Goal: Check status: Check status

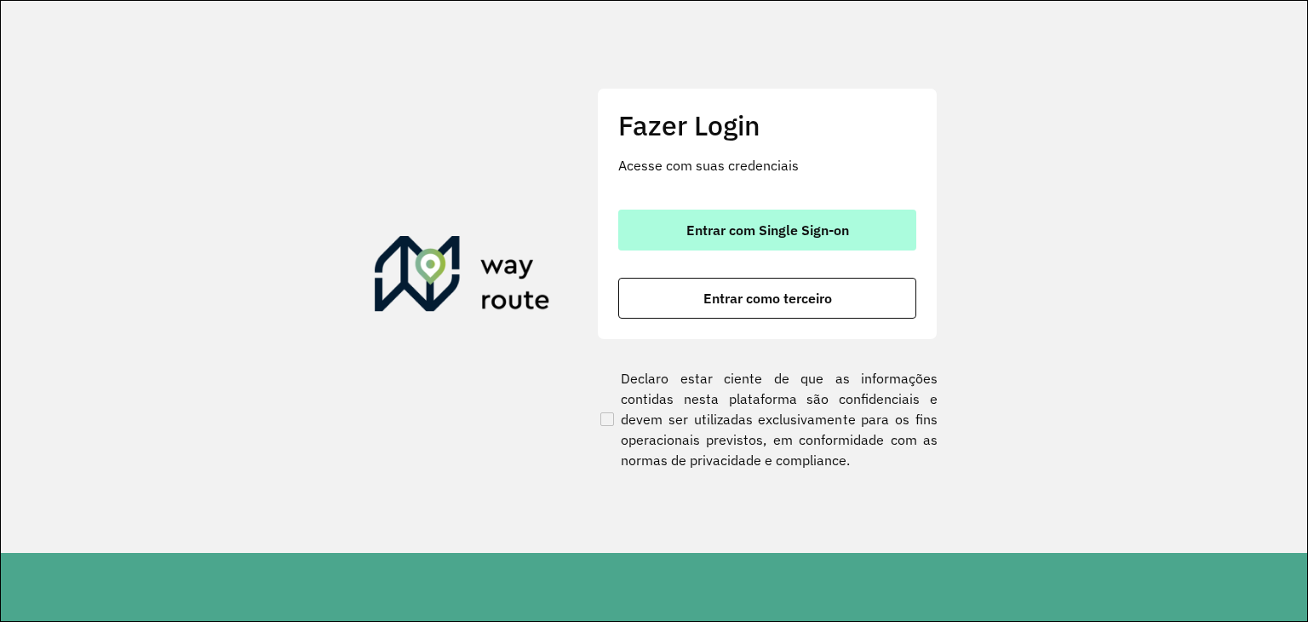
click at [727, 226] on span "Entrar com Single Sign-on" at bounding box center [767, 230] width 163 height 14
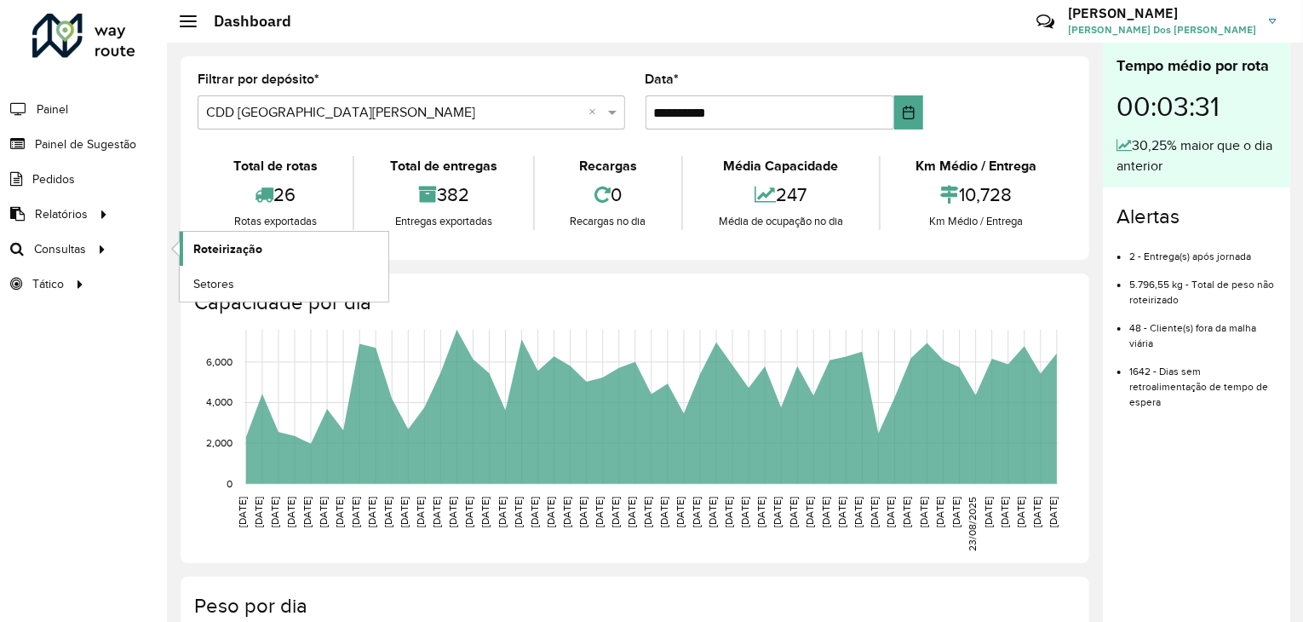
click at [208, 244] on span "Roteirização" at bounding box center [227, 249] width 69 height 18
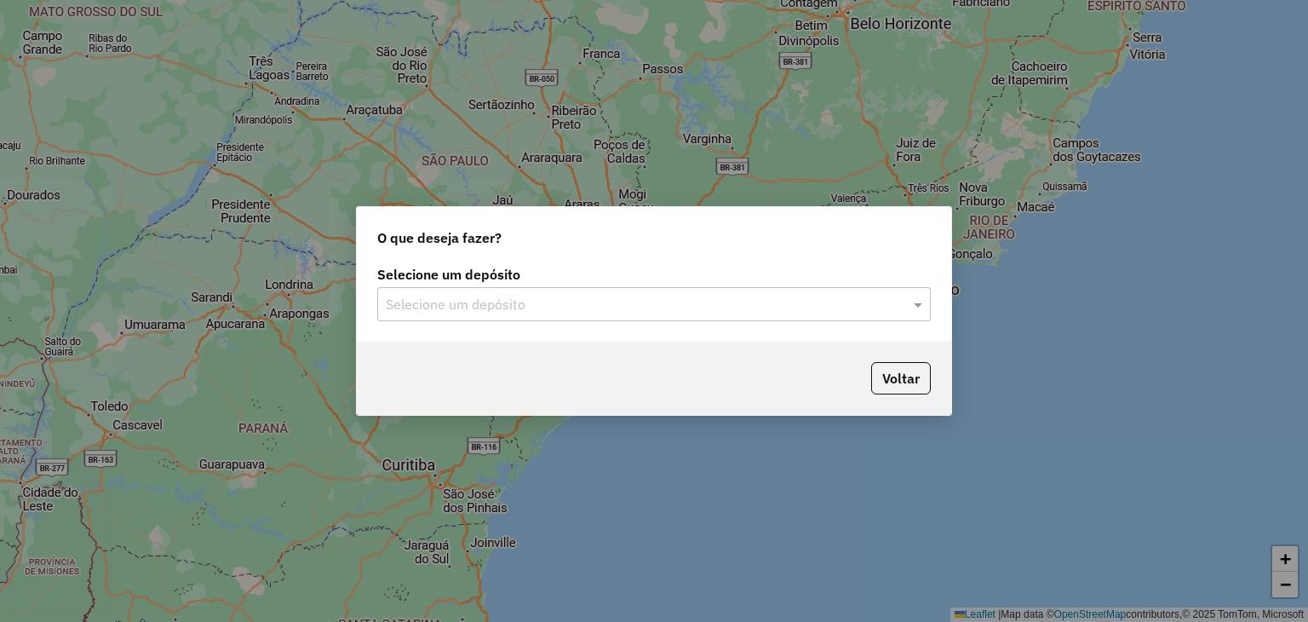
click at [554, 306] on input "text" at bounding box center [637, 305] width 502 height 20
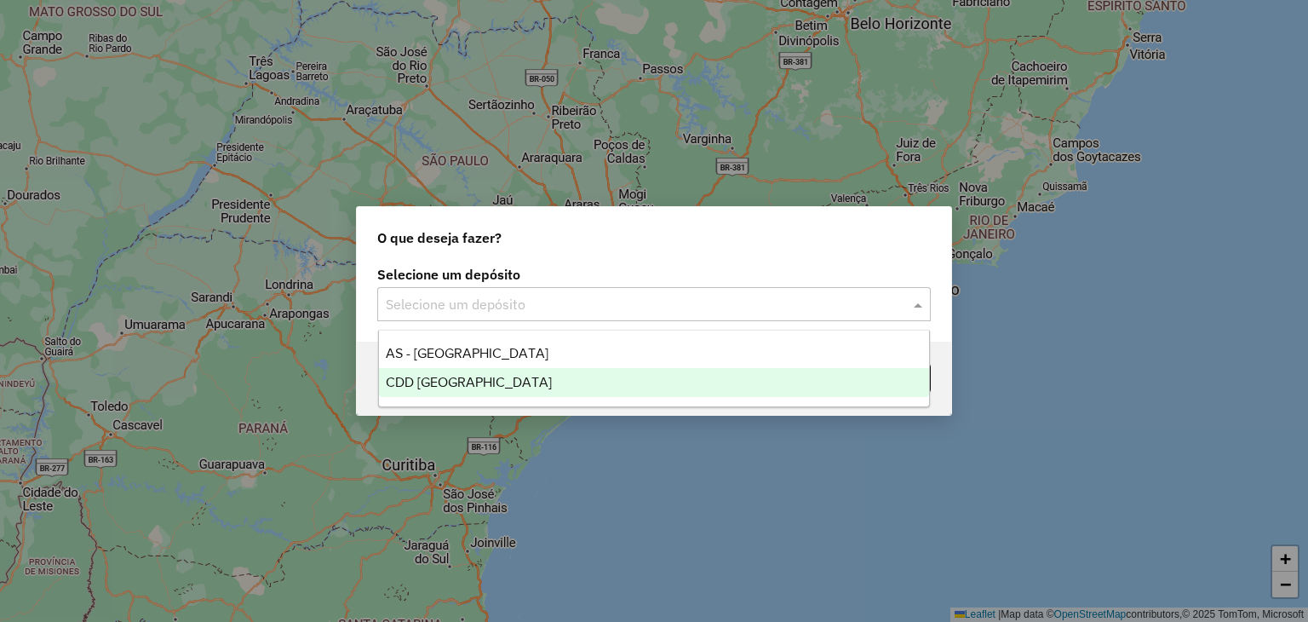
click at [535, 373] on div "CDD [GEOGRAPHIC_DATA]" at bounding box center [654, 382] width 551 height 29
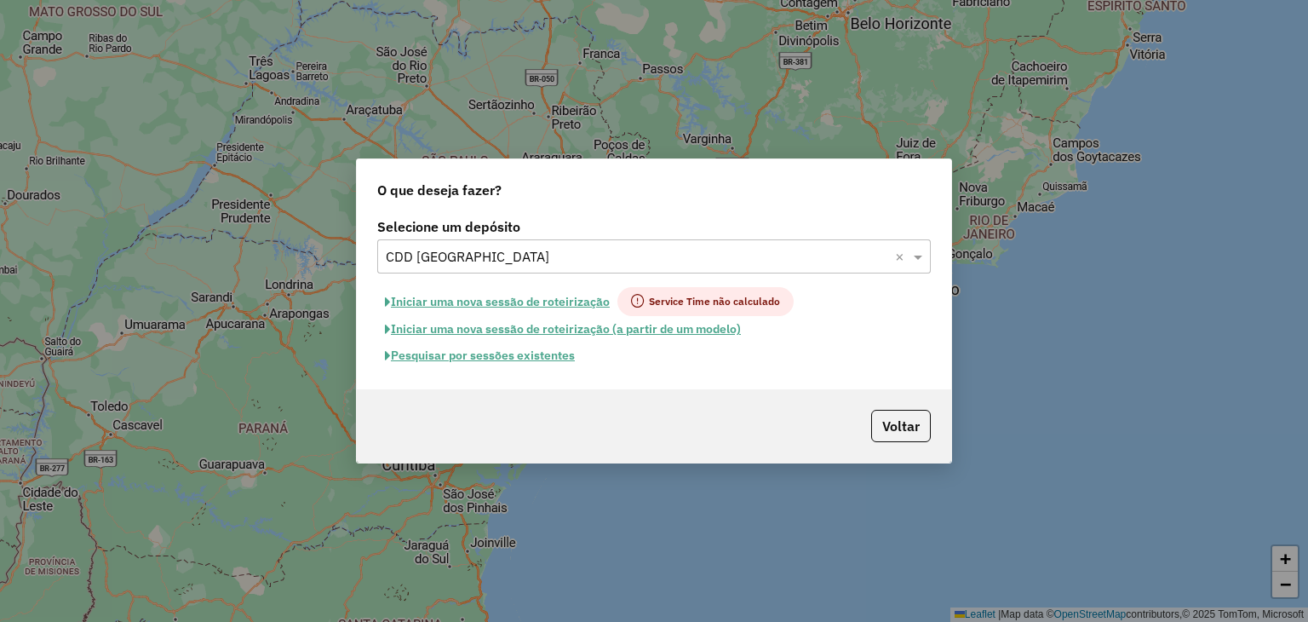
click at [552, 354] on button "Pesquisar por sessões existentes" at bounding box center [479, 355] width 205 height 26
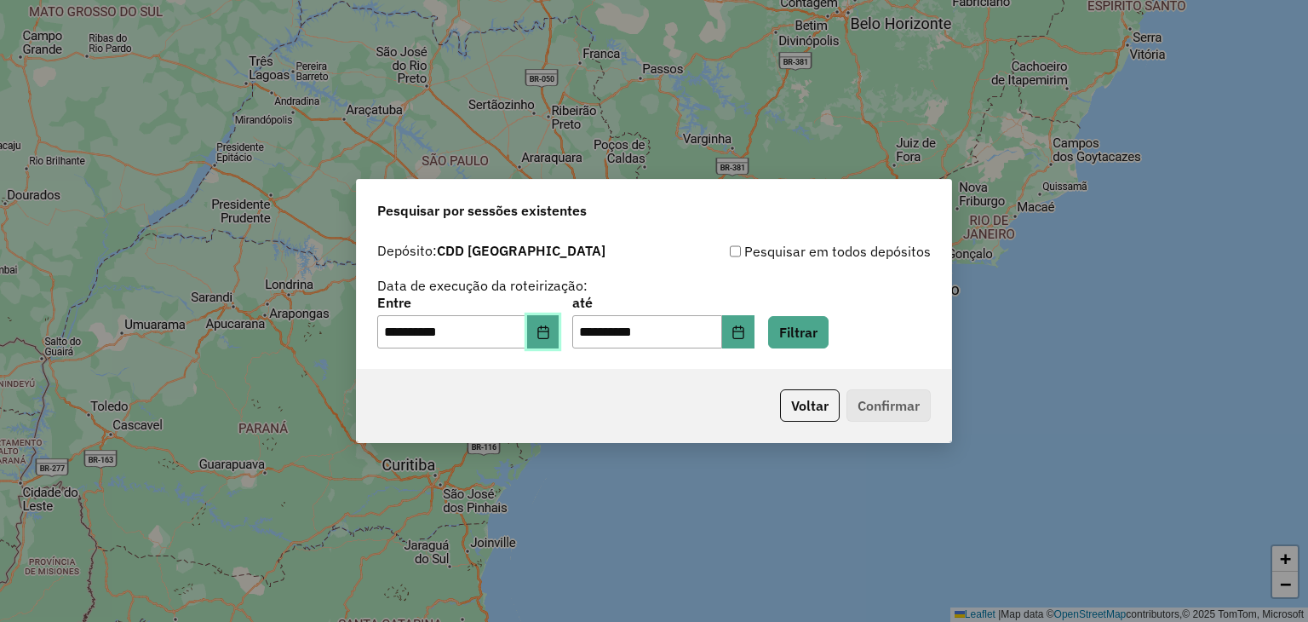
click at [550, 335] on icon "Choose Date" at bounding box center [543, 332] width 14 height 14
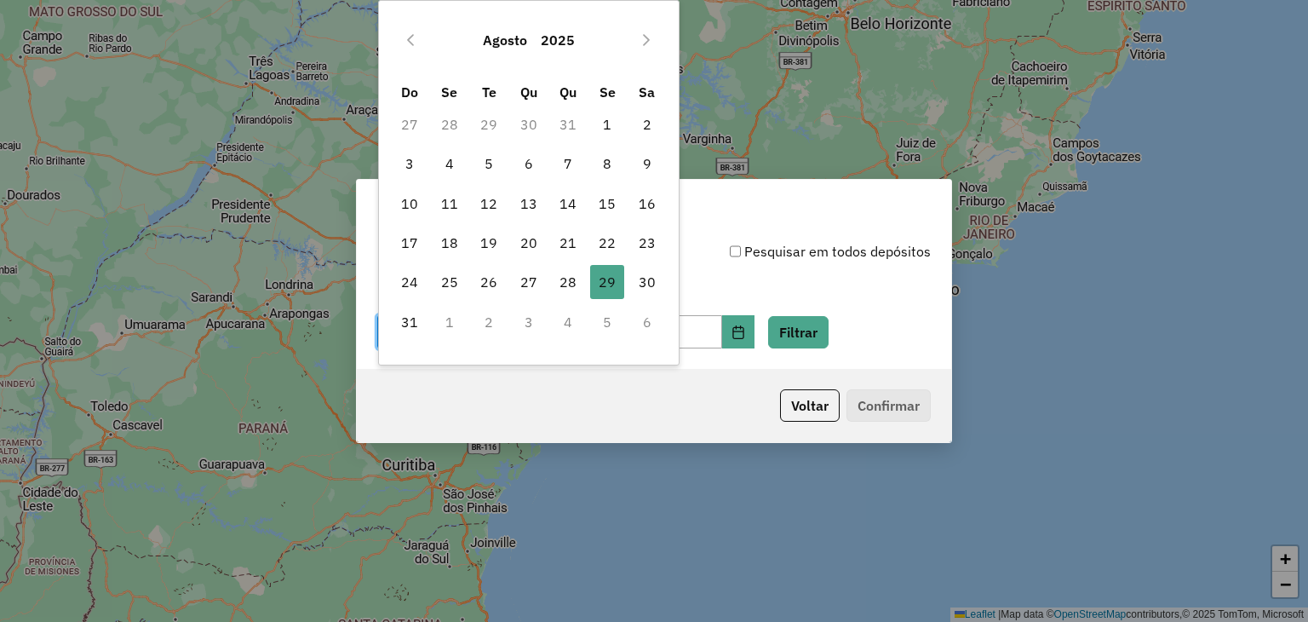
click at [759, 276] on div "**********" at bounding box center [653, 295] width 553 height 108
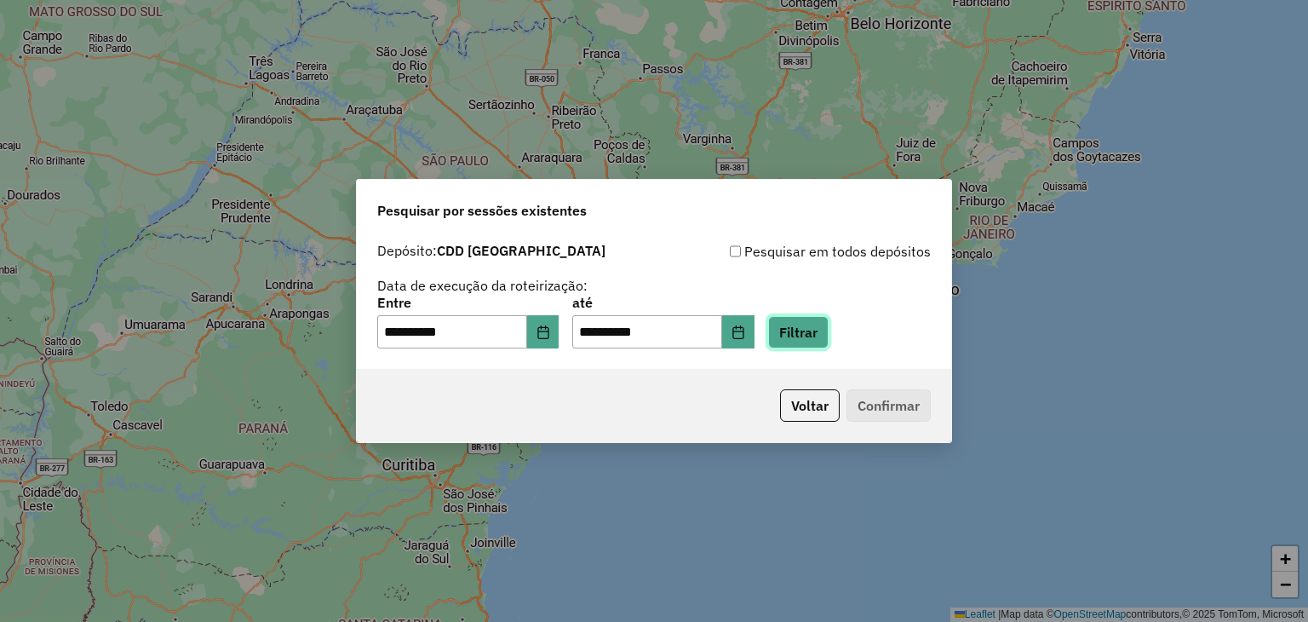
click at [828, 338] on button "Filtrar" at bounding box center [798, 332] width 60 height 32
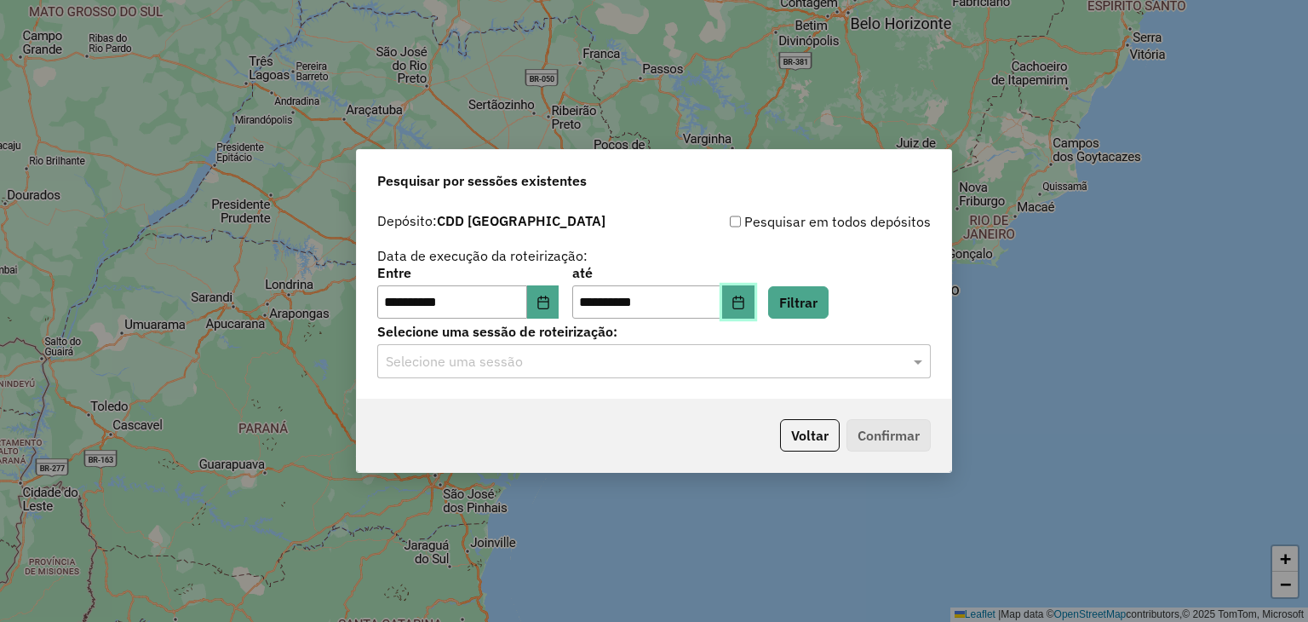
click at [745, 306] on icon "Choose Date" at bounding box center [738, 302] width 14 height 14
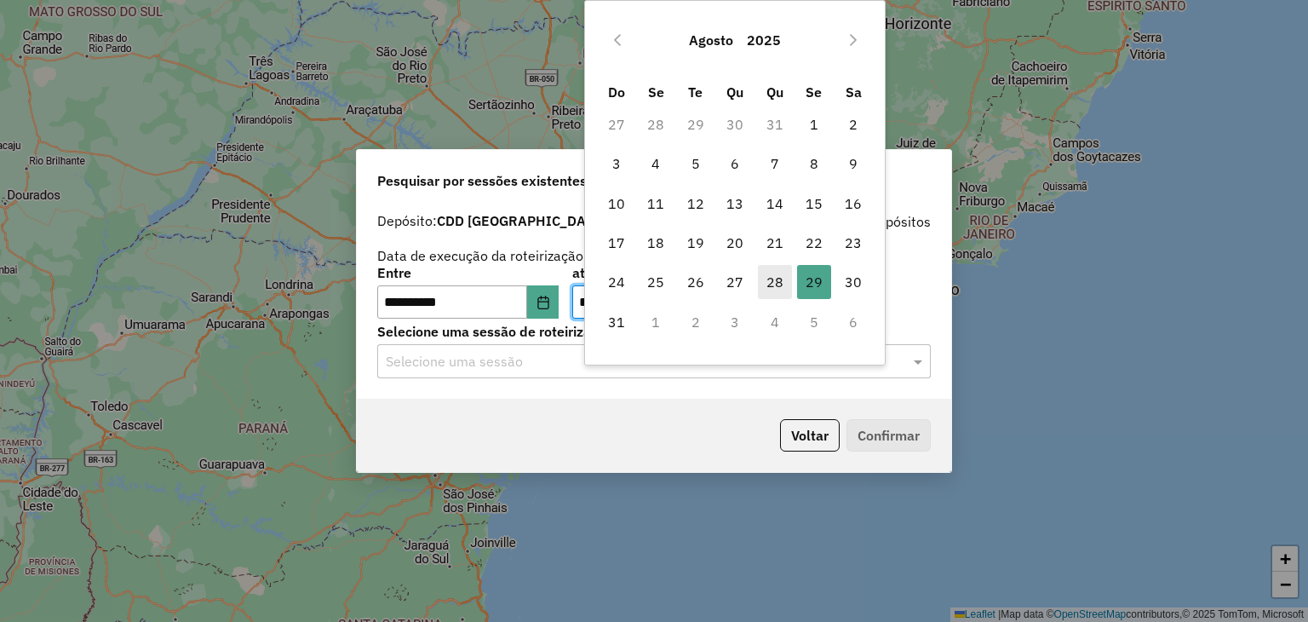
click at [767, 284] on span "28" at bounding box center [775, 282] width 34 height 34
type input "**********"
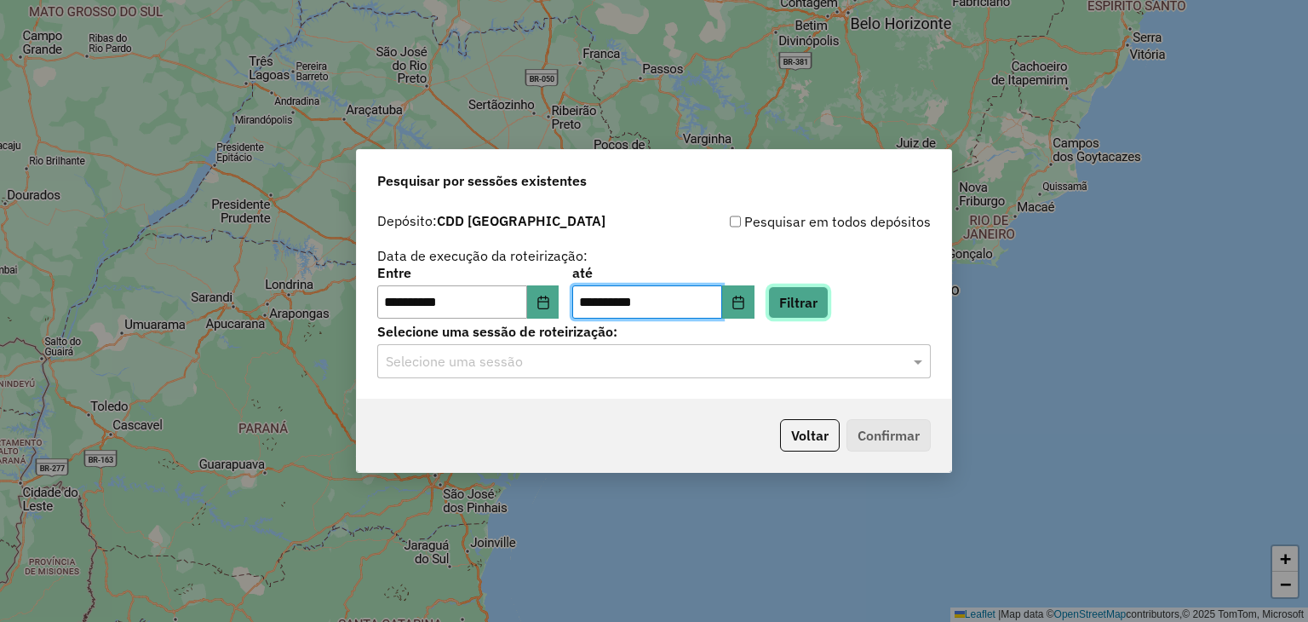
click at [804, 314] on button "Filtrar" at bounding box center [798, 302] width 60 height 32
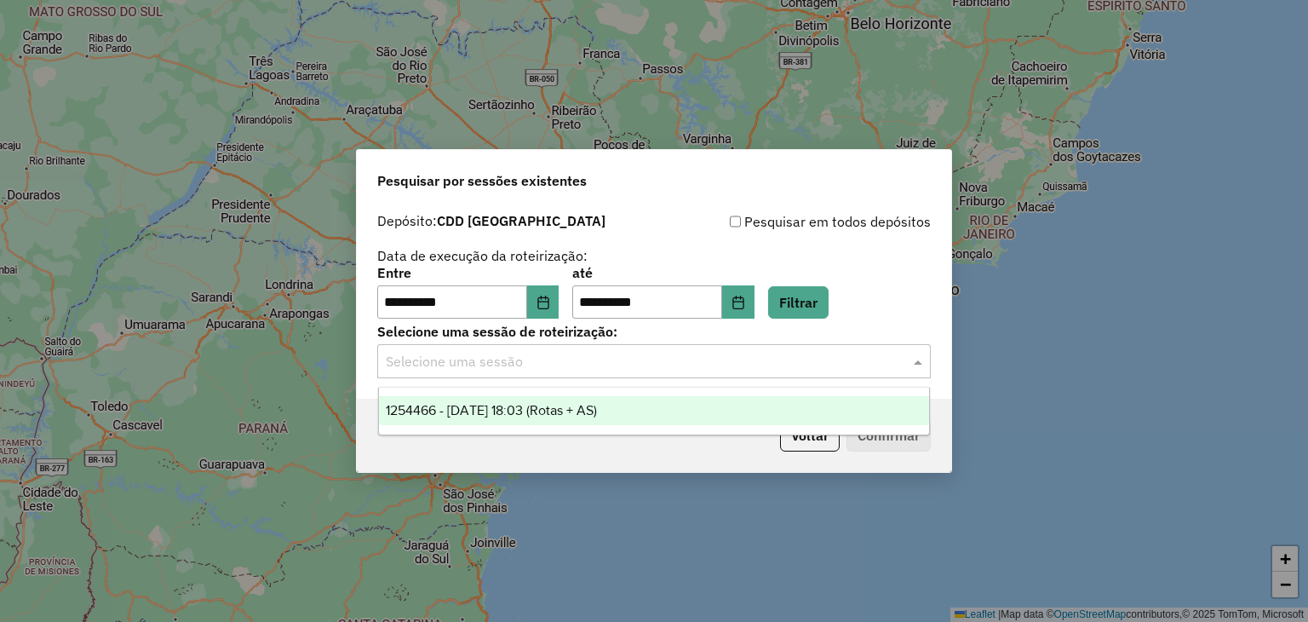
click at [571, 347] on div "Selecione uma sessão" at bounding box center [653, 361] width 553 height 34
click at [565, 420] on div "1254466 - 28/08/2025 18:03 (Rotas + AS)" at bounding box center [654, 410] width 551 height 29
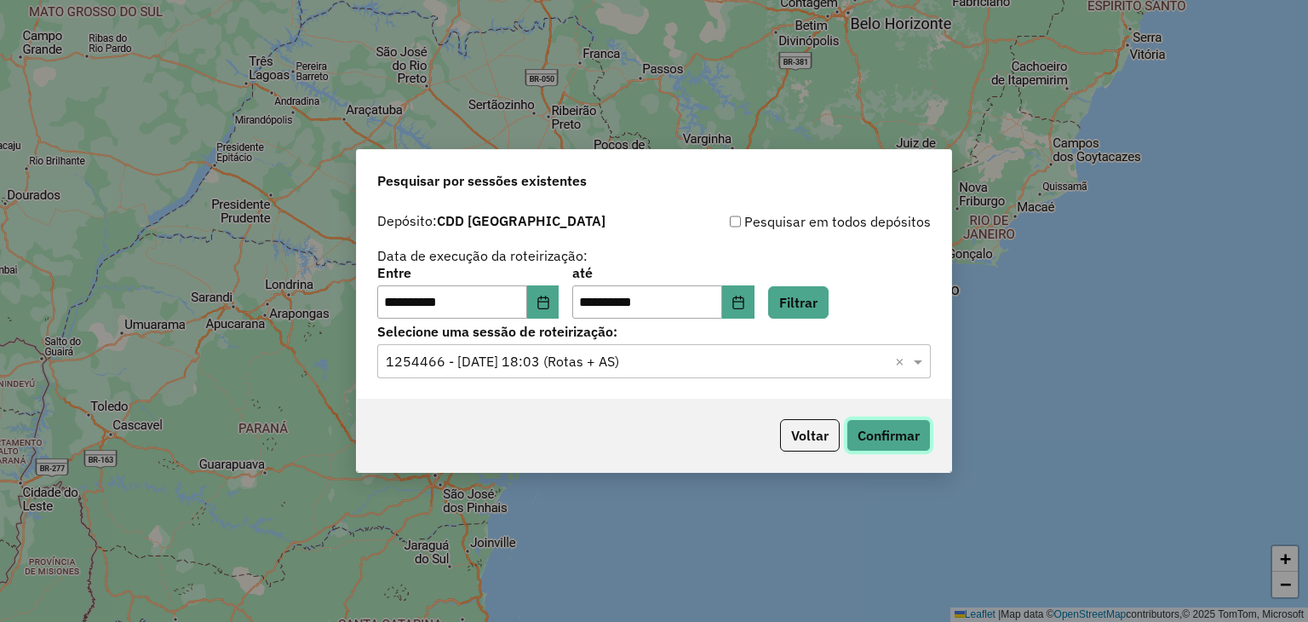
click at [900, 430] on button "Confirmar" at bounding box center [888, 435] width 84 height 32
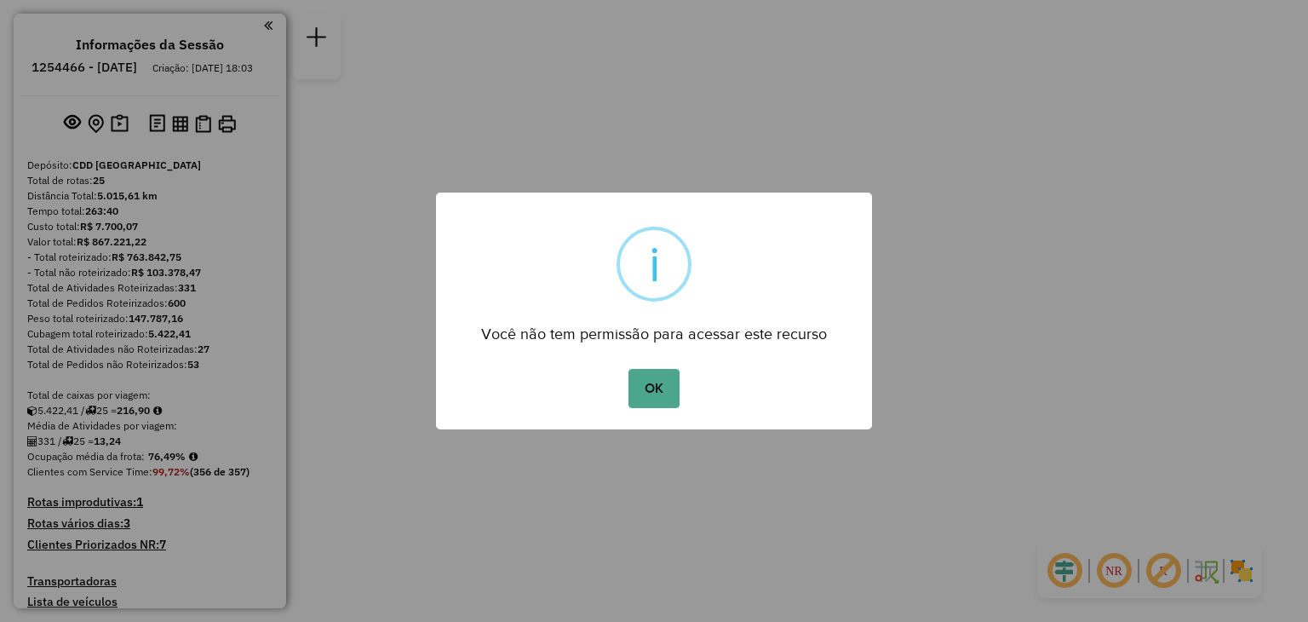
click at [628, 369] on button "OK" at bounding box center [653, 388] width 50 height 39
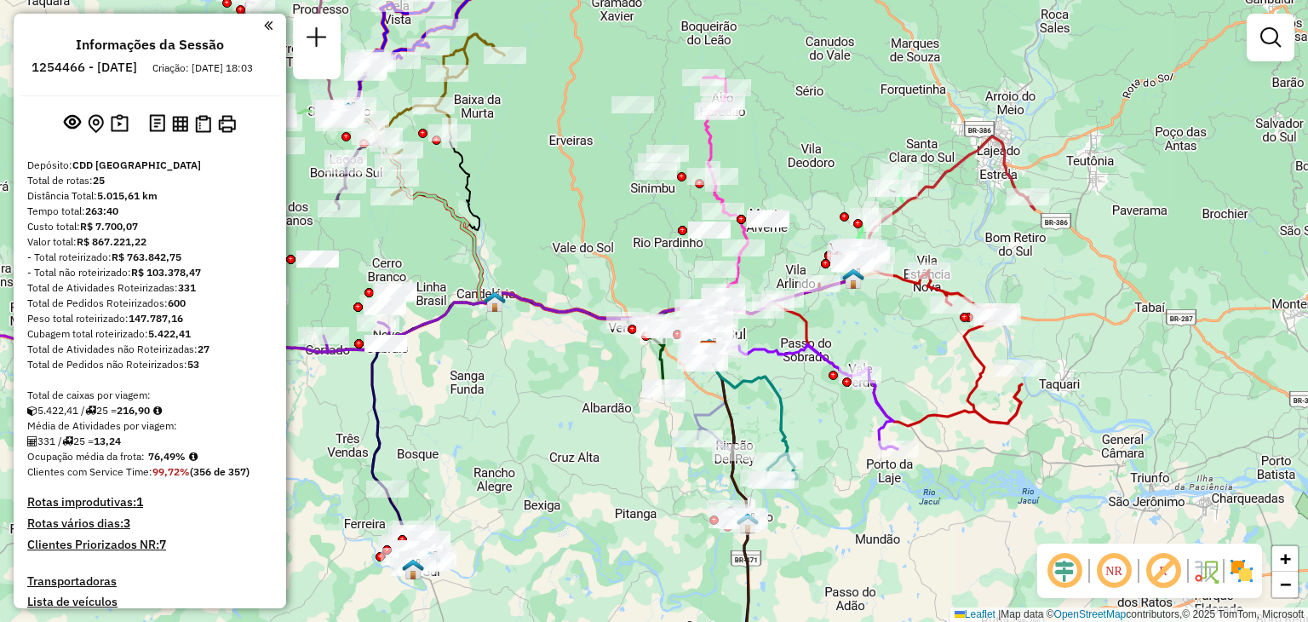
drag, startPoint x: 885, startPoint y: 192, endPoint x: 940, endPoint y: 232, distance: 67.6
click at [940, 232] on div "Janela de atendimento Grade de atendimento Capacidade Transportadoras Veículos …" at bounding box center [654, 311] width 1308 height 622
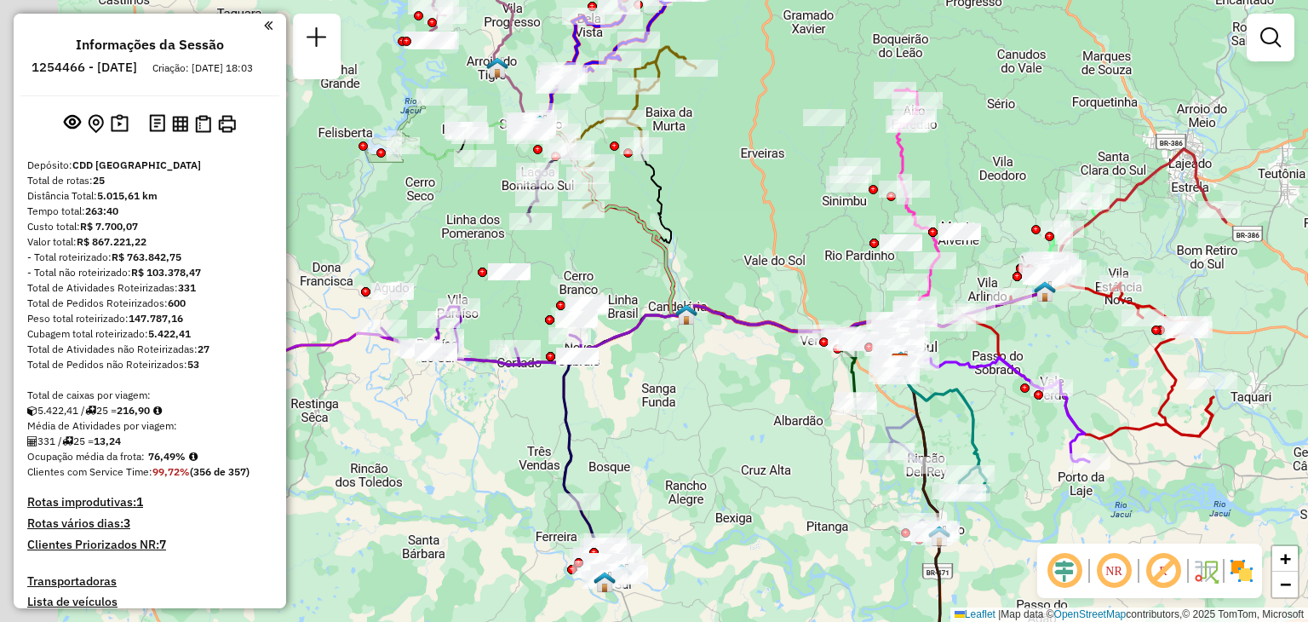
drag, startPoint x: 890, startPoint y: 322, endPoint x: 1086, endPoint y: 330, distance: 196.0
click at [1086, 330] on div "Janela de atendimento Grade de atendimento Capacidade Transportadoras Veículos …" at bounding box center [654, 311] width 1308 height 622
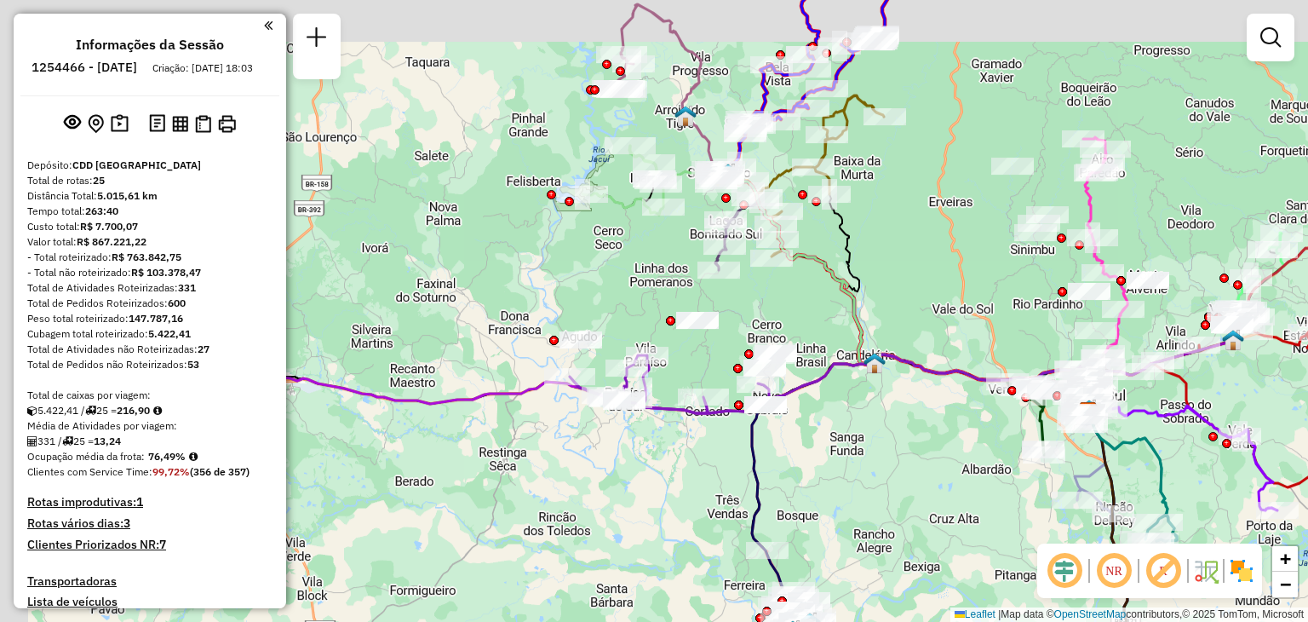
drag, startPoint x: 947, startPoint y: 191, endPoint x: 1137, endPoint y: 248, distance: 198.2
click at [1137, 248] on div "Janela de atendimento Grade de atendimento Capacidade Transportadoras Veículos …" at bounding box center [654, 311] width 1308 height 622
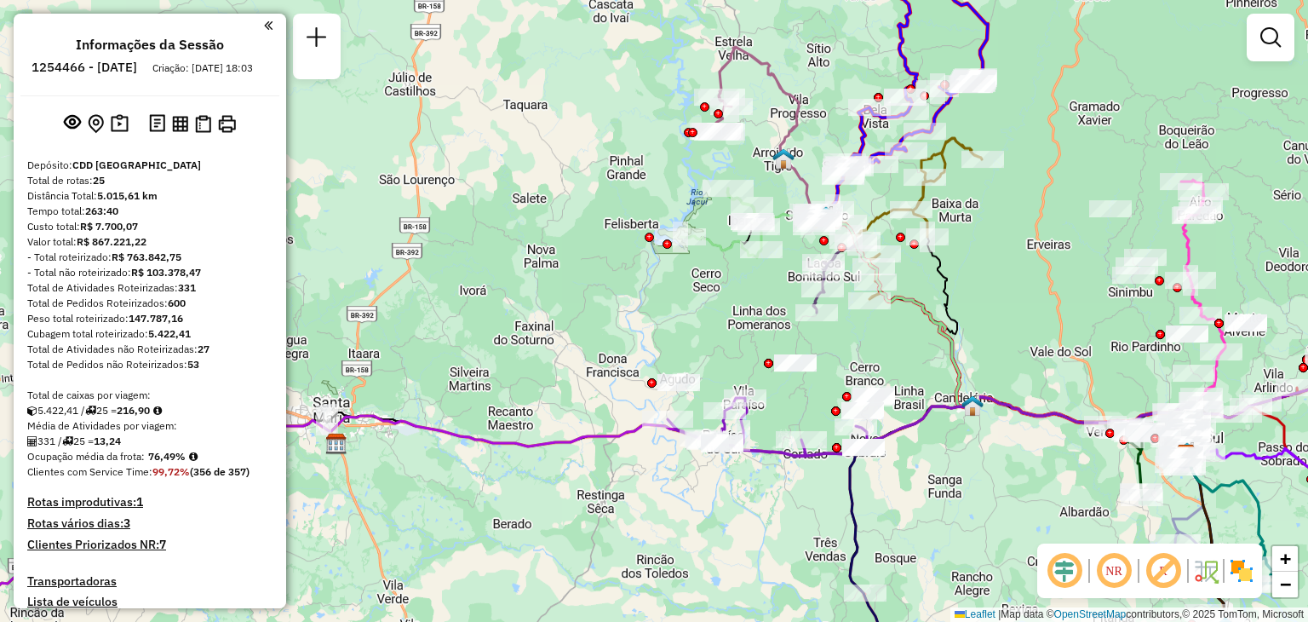
drag, startPoint x: 914, startPoint y: 204, endPoint x: 1014, endPoint y: 246, distance: 108.0
click at [1014, 246] on div "Janela de atendimento Grade de atendimento Capacidade Transportadoras Veículos …" at bounding box center [654, 311] width 1308 height 622
